Goal: Task Accomplishment & Management: Manage account settings

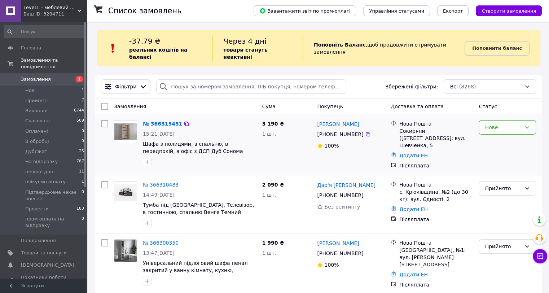
drag, startPoint x: 526, startPoint y: 142, endPoint x: 523, endPoint y: 130, distance: 11.9
click at [523, 130] on div "Нове" at bounding box center [507, 144] width 63 height 55
click at [512, 126] on div "Нове" at bounding box center [507, 127] width 57 height 14
click at [508, 138] on li "Прийнято" at bounding box center [507, 135] width 57 height 13
click at [175, 157] on div at bounding box center [200, 162] width 117 height 12
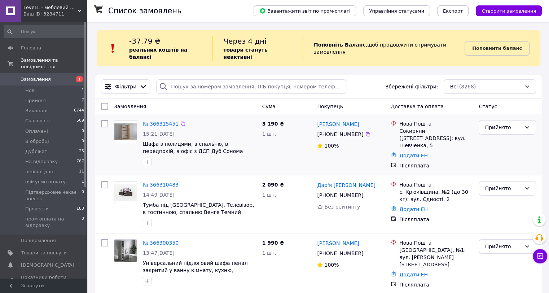
click at [478, 158] on div "Прийнято" at bounding box center [507, 144] width 63 height 55
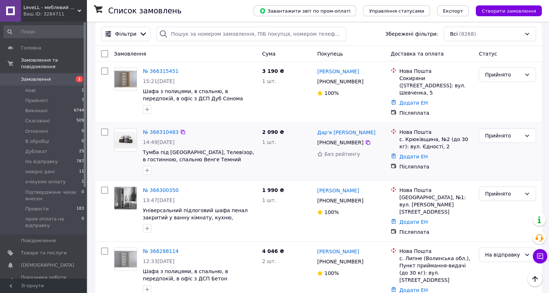
scroll to position [40, 0]
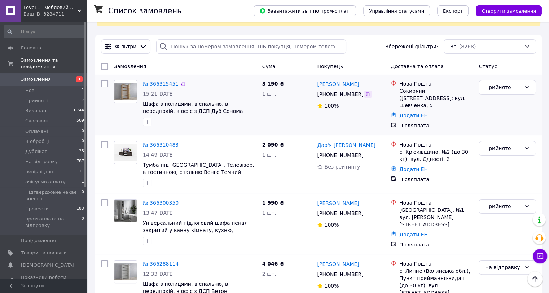
click at [366, 92] on icon at bounding box center [368, 94] width 4 height 4
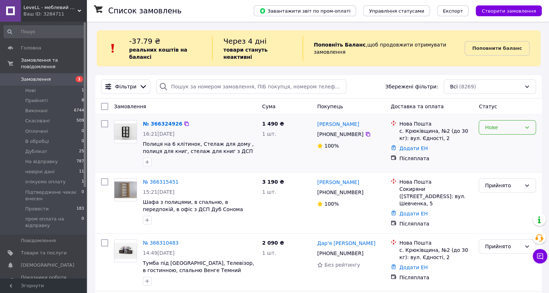
click at [499, 123] on div "Нове" at bounding box center [503, 127] width 36 height 8
click at [501, 135] on li "Прийнято" at bounding box center [507, 135] width 57 height 13
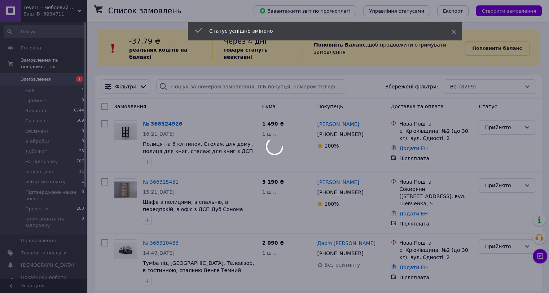
click at [347, 148] on div at bounding box center [274, 146] width 549 height 293
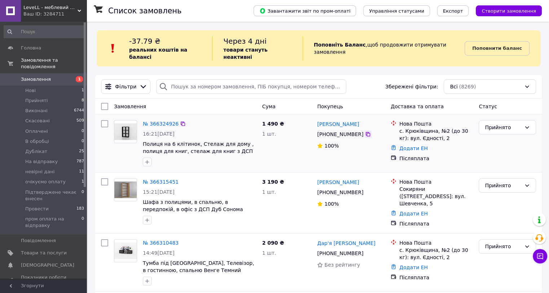
click at [365, 131] on icon at bounding box center [368, 134] width 6 height 6
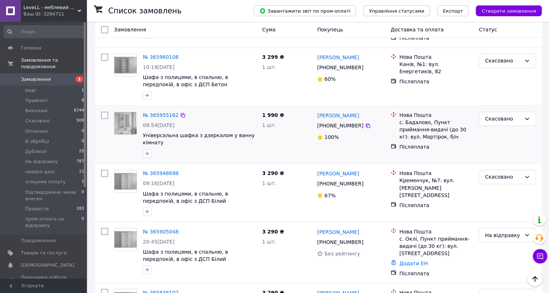
scroll to position [1083, 0]
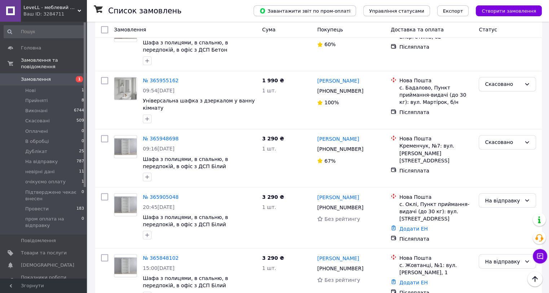
click at [59, 250] on span "Товари та послуги" at bounding box center [44, 253] width 46 height 6
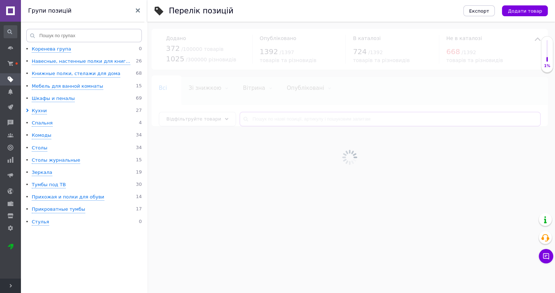
click at [255, 121] on input "text" at bounding box center [390, 119] width 301 height 14
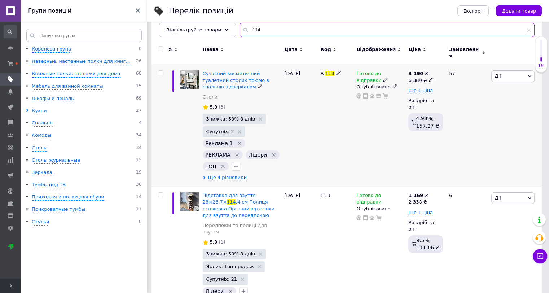
scroll to position [90, 0]
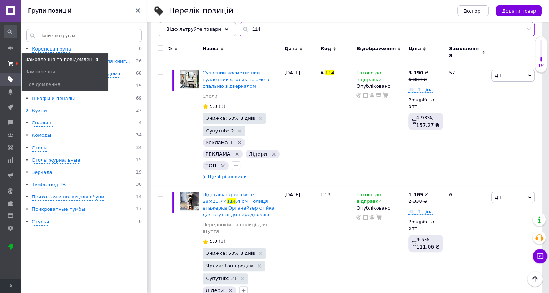
type input "114"
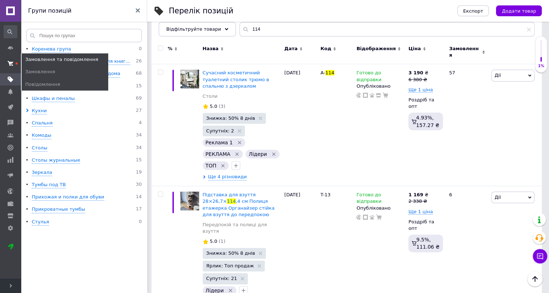
click at [10, 64] on use at bounding box center [11, 63] width 6 height 5
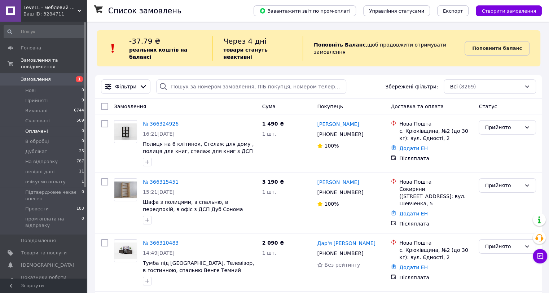
click at [69, 127] on li "Оплачені 0" at bounding box center [44, 131] width 88 height 10
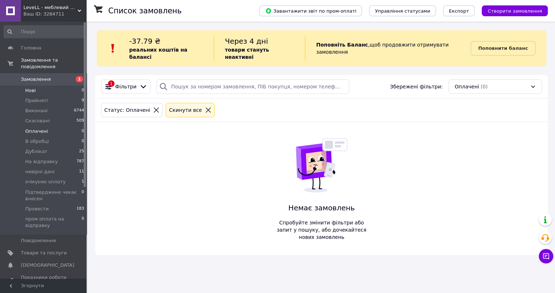
click at [57, 86] on li "Нові 0" at bounding box center [44, 91] width 88 height 10
click at [53, 97] on li "Прийняті 9" at bounding box center [44, 101] width 88 height 10
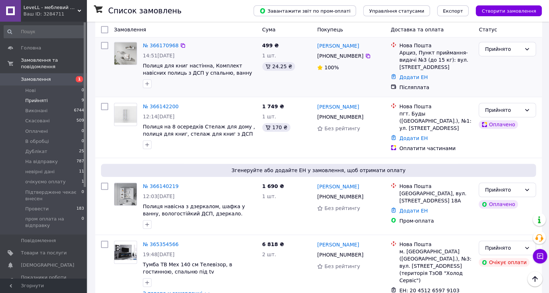
scroll to position [409, 0]
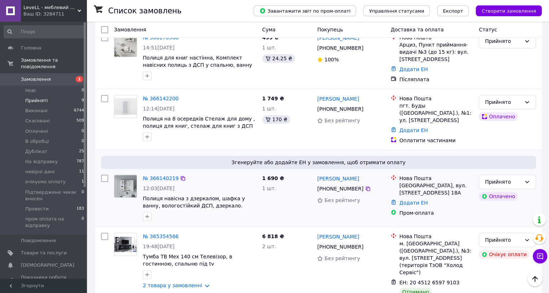
drag, startPoint x: 445, startPoint y: 174, endPoint x: 399, endPoint y: 167, distance: 46.0
click at [400, 182] on div "[GEOGRAPHIC_DATA], вул. [STREET_ADDRESS] 18А" at bounding box center [437, 189] width 74 height 14
copy div "[GEOGRAPHIC_DATA], вул. [STREET_ADDRESS] 18А"
click at [521, 178] on div "Прийнято" at bounding box center [503, 182] width 36 height 8
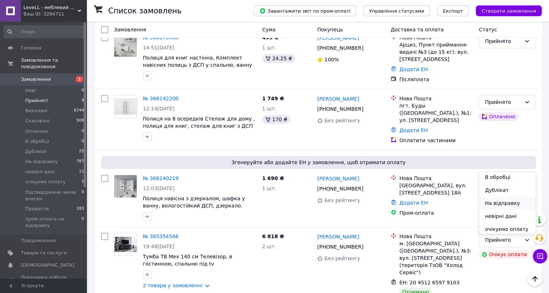
click at [512, 206] on li "На відправку" at bounding box center [507, 203] width 57 height 13
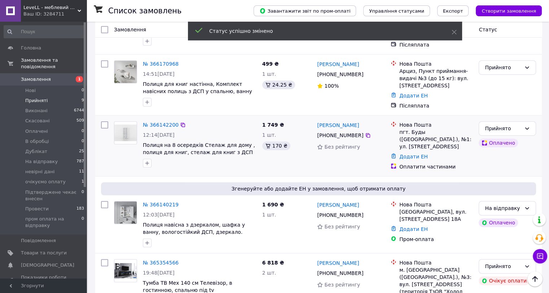
scroll to position [369, 0]
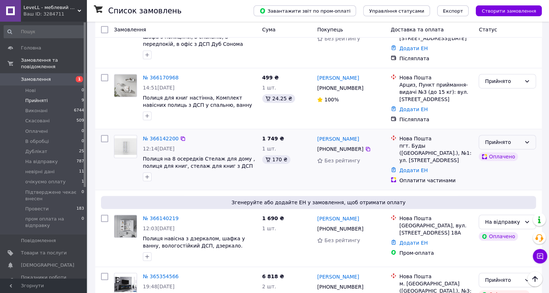
click at [518, 138] on div "Прийнято" at bounding box center [503, 142] width 36 height 8
click at [500, 167] on li "На відправку" at bounding box center [507, 166] width 57 height 13
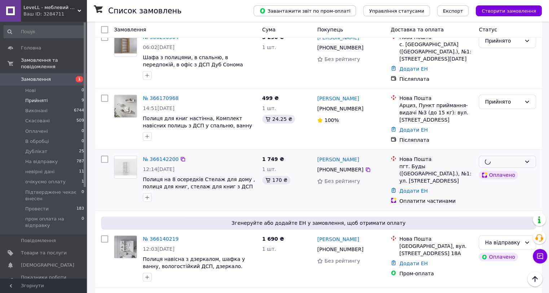
scroll to position [329, 0]
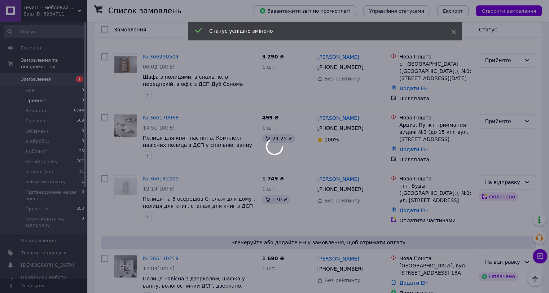
click at [512, 109] on div at bounding box center [274, 146] width 549 height 293
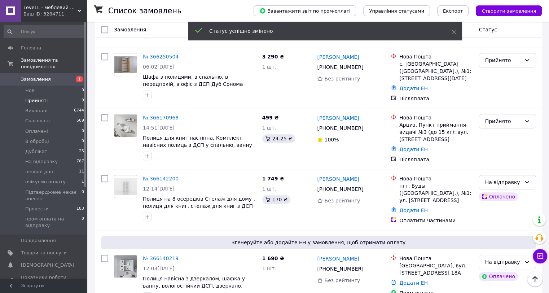
click at [512, 114] on div "Прийнято" at bounding box center [507, 121] width 57 height 14
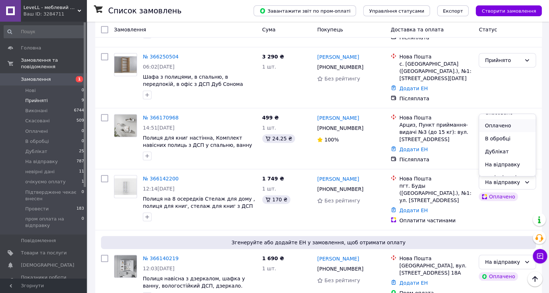
scroll to position [40, 0]
click at [508, 145] on li "На відправку" at bounding box center [507, 145] width 57 height 13
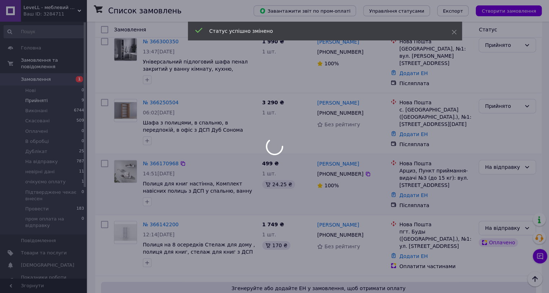
scroll to position [248, 0]
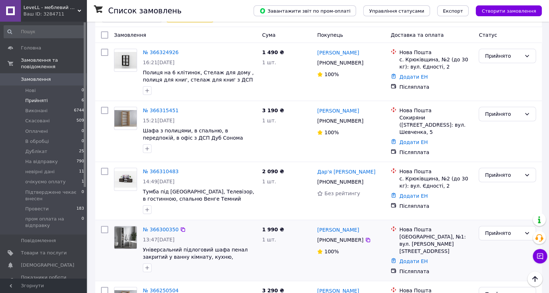
scroll to position [93, 0]
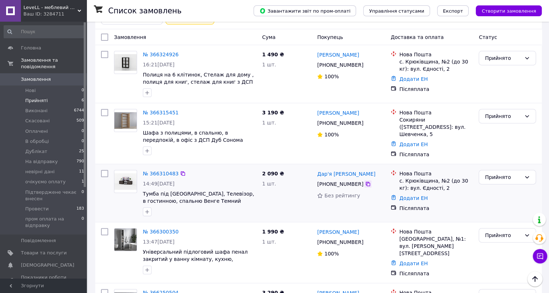
click at [365, 181] on icon at bounding box center [368, 184] width 6 height 6
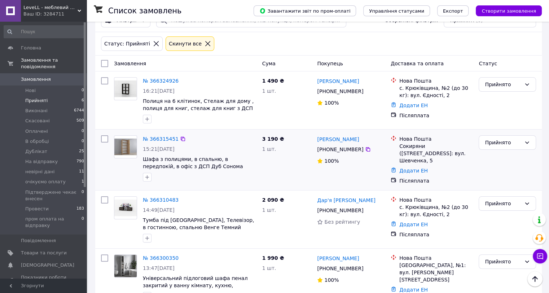
scroll to position [53, 0]
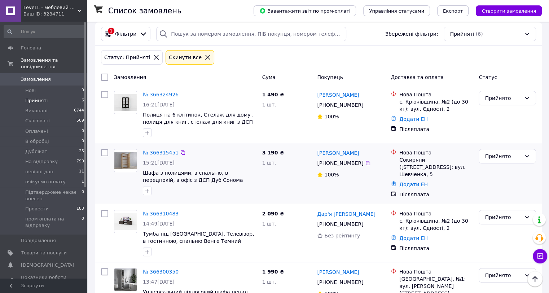
drag, startPoint x: 455, startPoint y: 160, endPoint x: 399, endPoint y: 153, distance: 56.8
click at [399, 153] on div "Нова Пошта Сокиряни (Чернівецька обл.), №1: вул. Шевченка, 5" at bounding box center [436, 163] width 77 height 29
copy div "Сокиряни ([STREET_ADDRESS]: вул. Шевченка, 5"
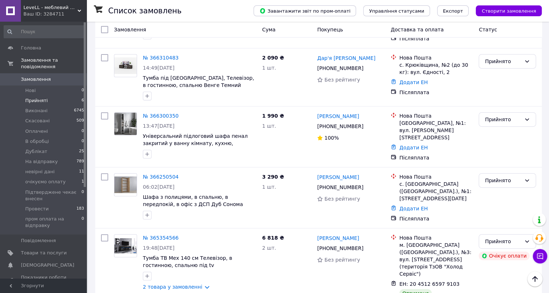
scroll to position [213, 0]
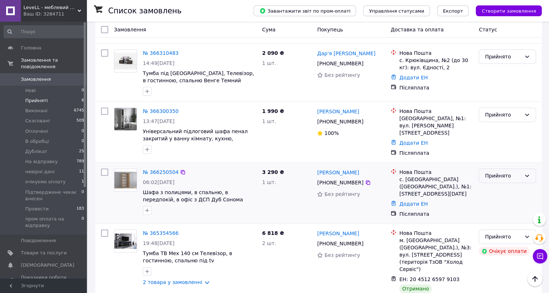
click at [505, 169] on div "Прийнято" at bounding box center [507, 176] width 57 height 14
click at [502, 200] on li "На відправку" at bounding box center [507, 202] width 57 height 13
click at [516, 111] on div "Прийнято" at bounding box center [503, 115] width 36 height 8
click at [505, 142] on li "На відправку" at bounding box center [507, 144] width 57 height 13
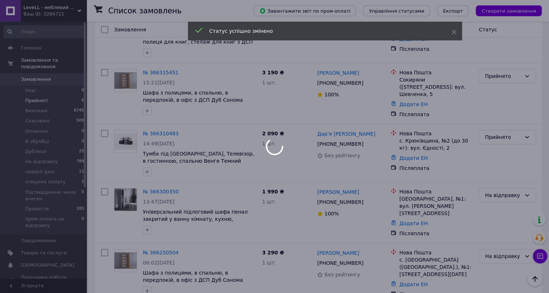
scroll to position [93, 0]
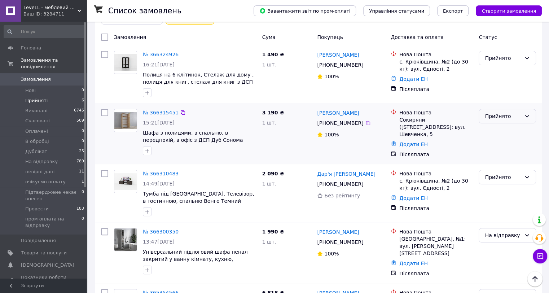
click at [508, 112] on div "Прийнято" at bounding box center [503, 116] width 36 height 8
click at [505, 152] on li "На відправку" at bounding box center [507, 149] width 57 height 13
drag, startPoint x: 436, startPoint y: 178, endPoint x: 399, endPoint y: 172, distance: 37.7
click at [399, 172] on div "Нова Пошта с. Крюківщина, №2 (до 30 кг): вул. Єдності, 2" at bounding box center [436, 181] width 77 height 22
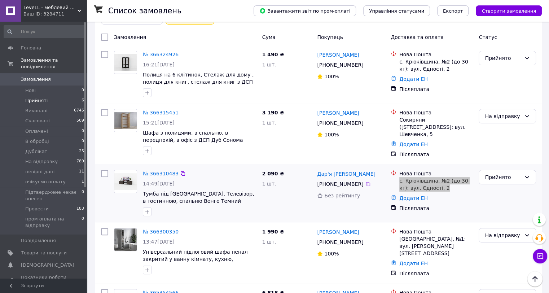
copy div "с. Крюківщина, №2 (до 30 кг): вул. Єдності, 2"
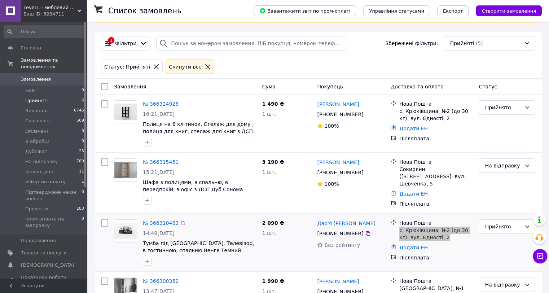
scroll to position [93, 0]
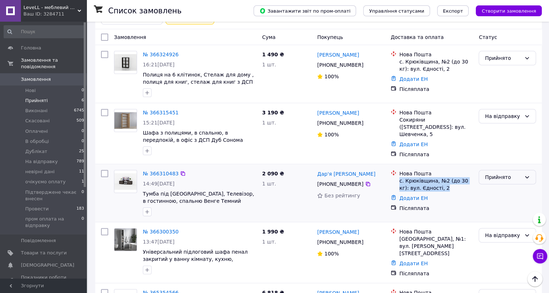
click at [521, 171] on div "Прийнято" at bounding box center [507, 177] width 57 height 14
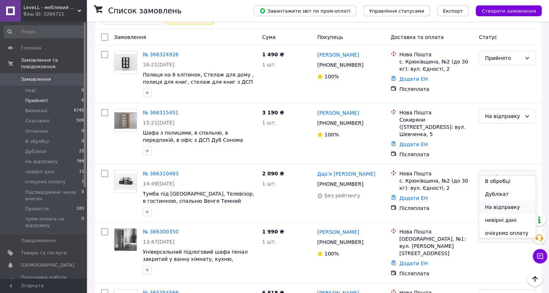
click at [510, 207] on li "На відправку" at bounding box center [507, 207] width 57 height 13
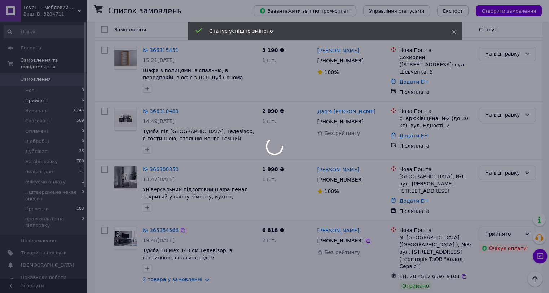
scroll to position [39, 0]
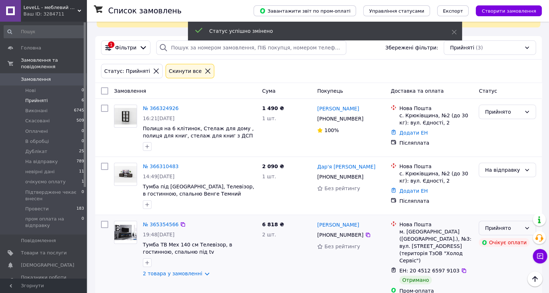
click at [505, 224] on div "Прийнято" at bounding box center [503, 228] width 36 height 8
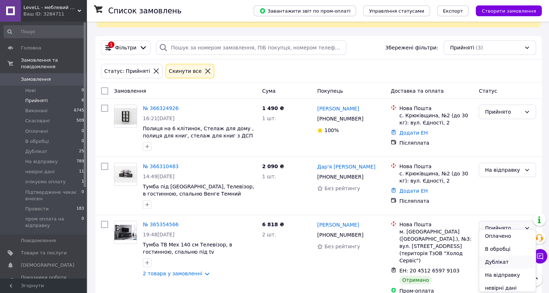
scroll to position [40, 0]
click at [505, 262] on li "На відправку" at bounding box center [507, 260] width 57 height 13
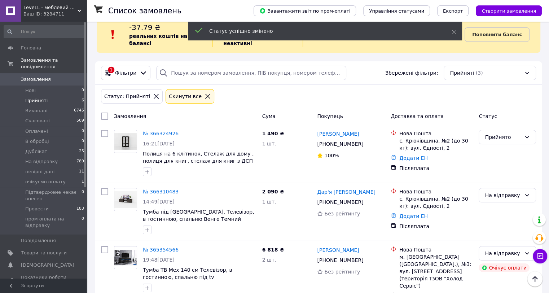
scroll to position [0, 0]
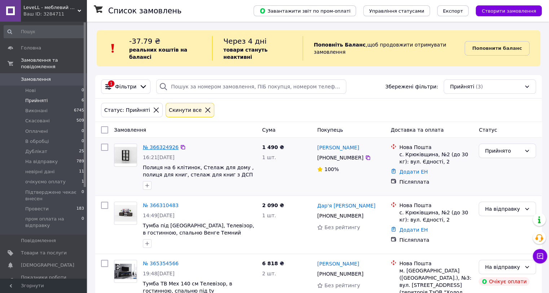
click at [153, 144] on link "№ 366324926" at bounding box center [161, 147] width 36 height 6
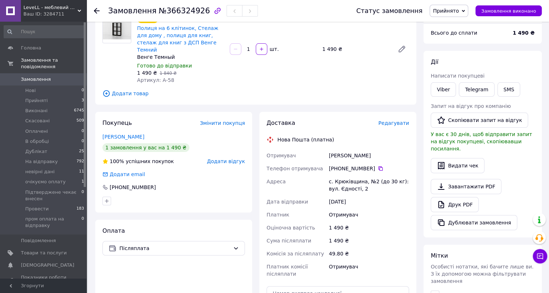
scroll to position [80, 0]
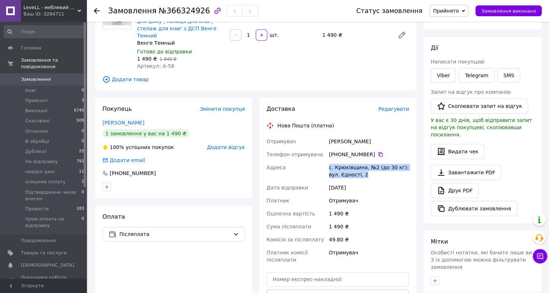
drag, startPoint x: 354, startPoint y: 165, endPoint x: 328, endPoint y: 162, distance: 26.5
click at [328, 162] on div "с. Крюківщина, №2 (до 30 кг): вул. Єдності, 2" at bounding box center [369, 171] width 83 height 20
copy div "с. Крюківщина, №2 (до 30 кг): вул. Єдності, 2"
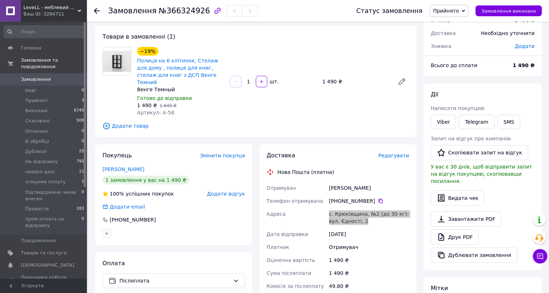
scroll to position [0, 0]
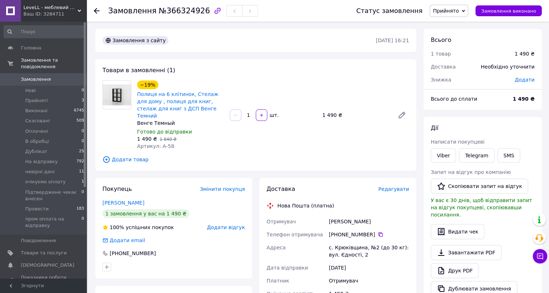
click at [465, 10] on icon at bounding box center [463, 10] width 3 height 3
click at [471, 61] on li "очікуємо оплату" at bounding box center [468, 61] width 77 height 11
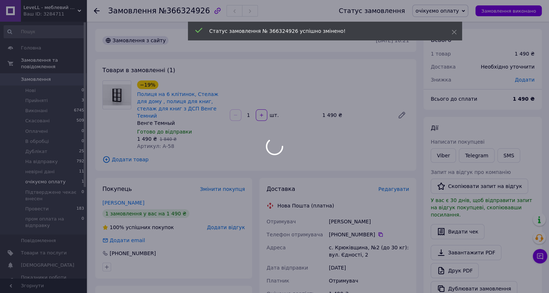
click at [50, 179] on span "очікуємо оплату" at bounding box center [45, 182] width 40 height 6
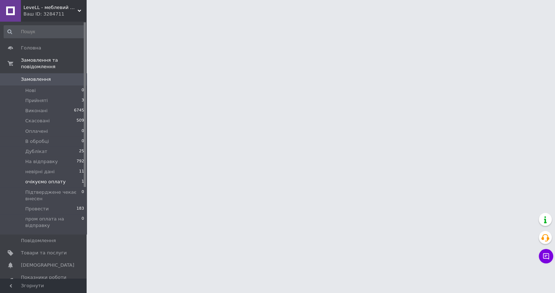
click at [51, 179] on span "очікуємо оплату" at bounding box center [45, 182] width 40 height 6
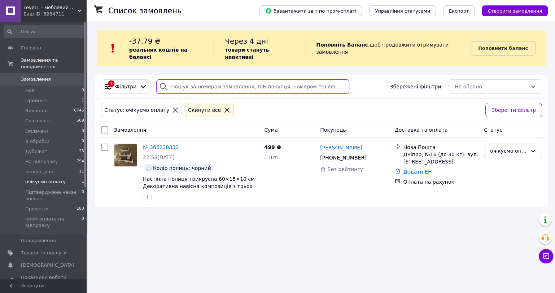
click at [175, 79] on input "search" at bounding box center [252, 86] width 193 height 14
paste input "068 769 37 93"
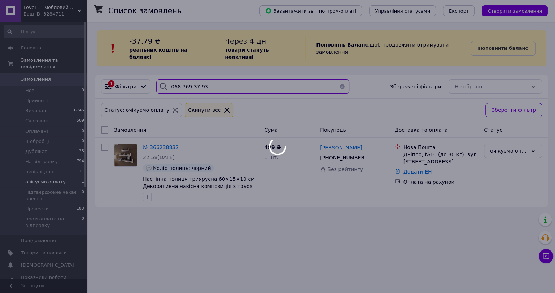
type input "068 769 37 93"
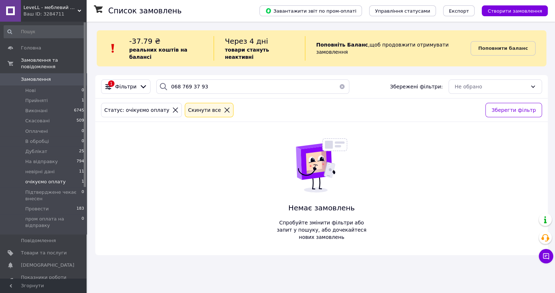
click at [224, 107] on icon at bounding box center [227, 110] width 6 height 6
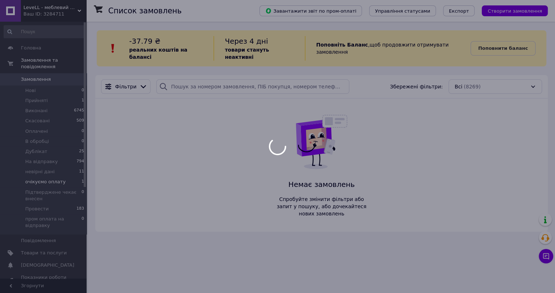
click at [188, 82] on div at bounding box center [277, 146] width 555 height 293
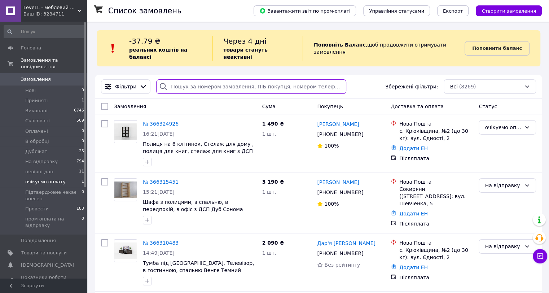
click at [192, 79] on input "search" at bounding box center [251, 86] width 190 height 14
paste input "068 769 37 93"
type input "068 769 37 93"
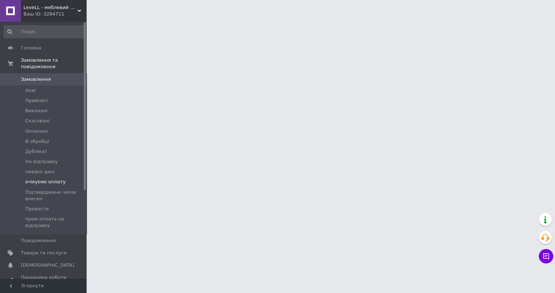
click at [56, 179] on span "очікуємо оплату" at bounding box center [45, 182] width 40 height 6
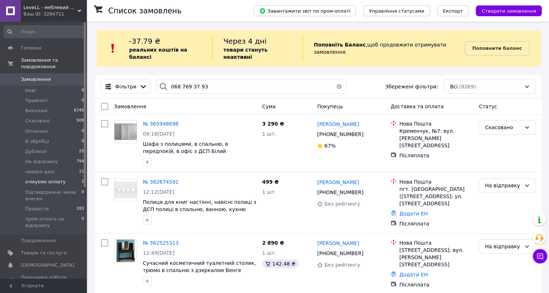
click at [52, 179] on span "очікуємо оплату" at bounding box center [45, 182] width 40 height 6
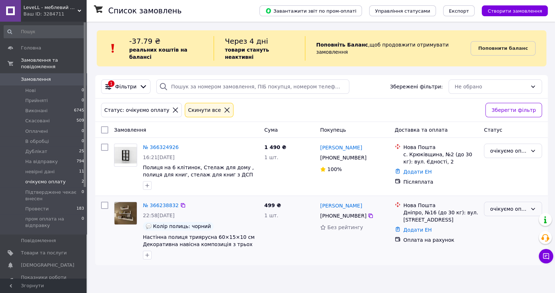
click at [523, 205] on div "очікуємо оплату" at bounding box center [508, 209] width 37 height 8
click at [514, 217] on li "На відправку" at bounding box center [512, 215] width 57 height 13
